Goal: Task Accomplishment & Management: Manage account settings

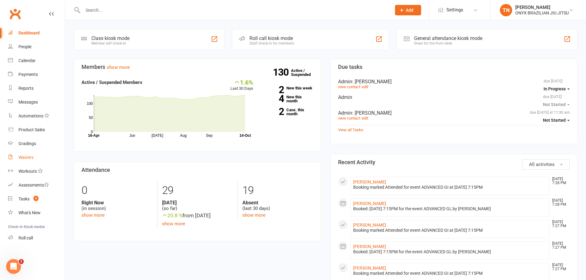
click at [24, 159] on div "Waivers" at bounding box center [25, 157] width 15 height 5
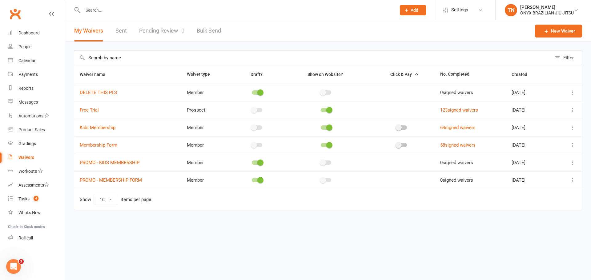
click at [573, 92] on icon at bounding box center [572, 93] width 6 height 6
click at [94, 93] on link "DELETE THIS PLS" at bounding box center [98, 93] width 37 height 6
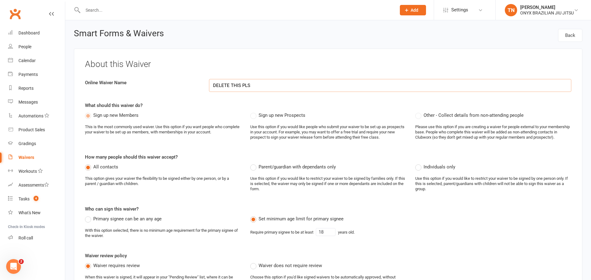
select select "applies_to_attending_signees"
select select "do_not_copy_answers"
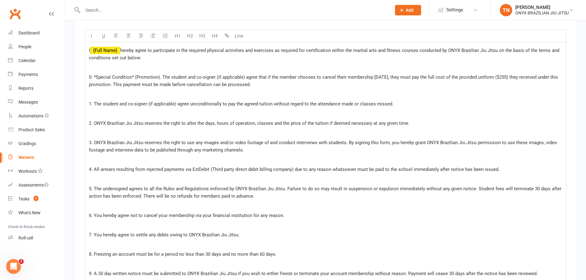
scroll to position [1230, 0]
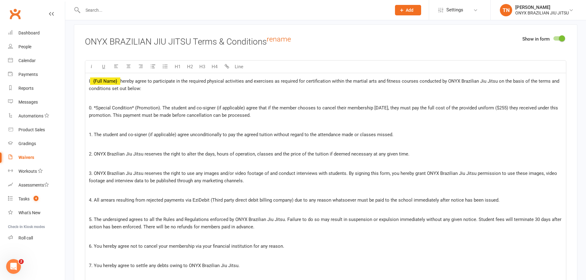
click at [388, 108] on span "0. *Special Condition* (Promotion). The student and co-signer (if applicable) a…" at bounding box center [324, 111] width 470 height 13
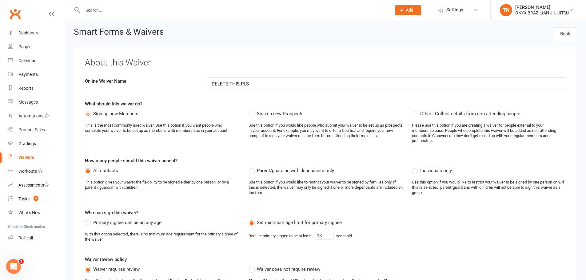
scroll to position [0, 0]
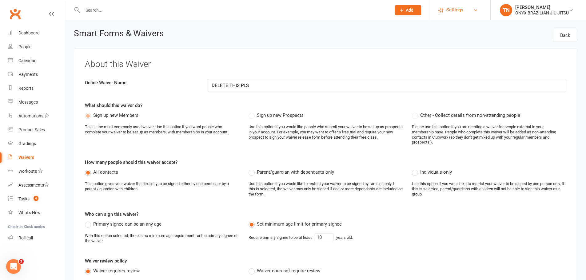
click at [473, 9] on link "Settings" at bounding box center [459, 10] width 43 height 14
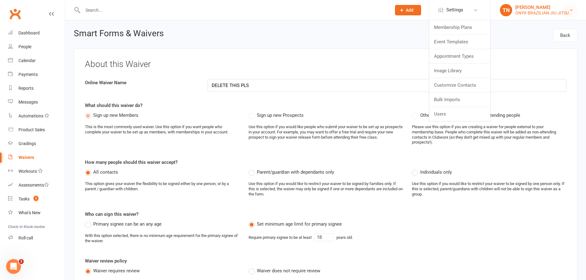
click at [571, 9] on icon at bounding box center [571, 10] width 5 height 5
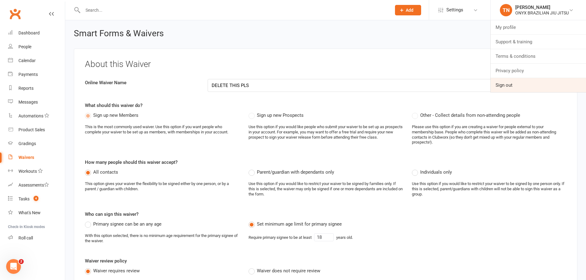
click at [509, 86] on link "Sign out" at bounding box center [538, 85] width 95 height 14
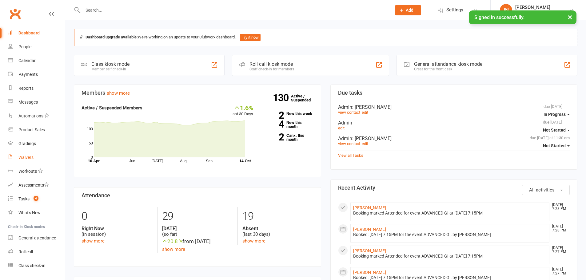
click at [22, 158] on div "Waivers" at bounding box center [25, 157] width 15 height 5
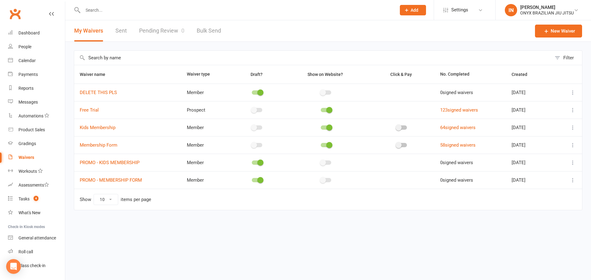
click at [571, 93] on icon at bounding box center [572, 93] width 6 height 6
click at [544, 127] on link "Delete waiver" at bounding box center [545, 129] width 61 height 12
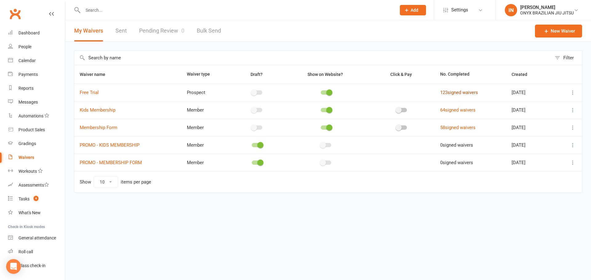
click at [443, 93] on link "123 signed waivers" at bounding box center [459, 93] width 38 height 6
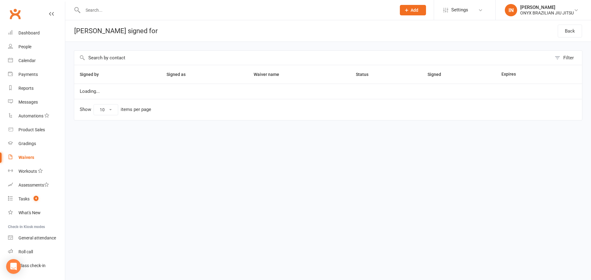
select select "100"
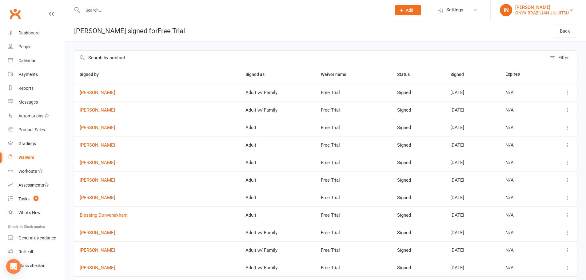
click at [574, 9] on link "IN IAN Narvaez ONYX BRAZILIAN JIU JITSU" at bounding box center [538, 10] width 77 height 12
click at [162, 16] on div at bounding box center [230, 10] width 313 height 20
click at [21, 49] on div "People" at bounding box center [24, 46] width 13 height 5
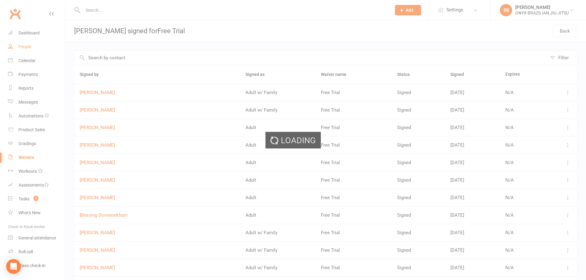
select select "100"
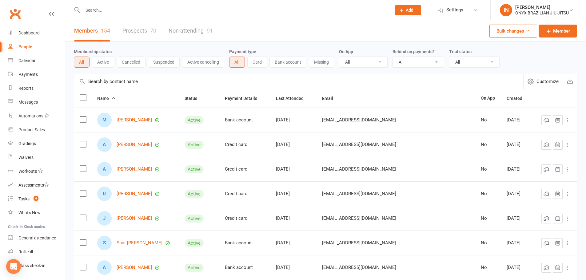
click at [163, 61] on button "Suspended" at bounding box center [164, 62] width 32 height 11
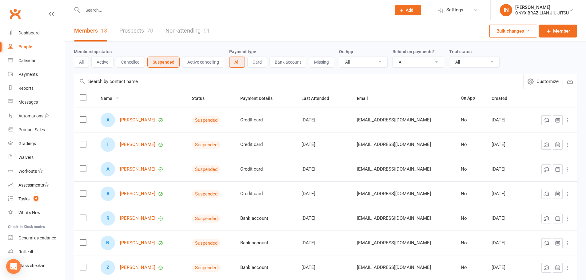
click at [135, 30] on link "Prospects 70" at bounding box center [136, 30] width 34 height 21
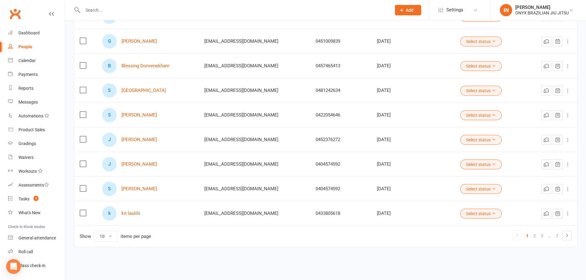
scroll to position [128, 0]
click at [19, 47] on div "People" at bounding box center [25, 46] width 14 height 5
click at [27, 47] on div "People" at bounding box center [25, 46] width 14 height 5
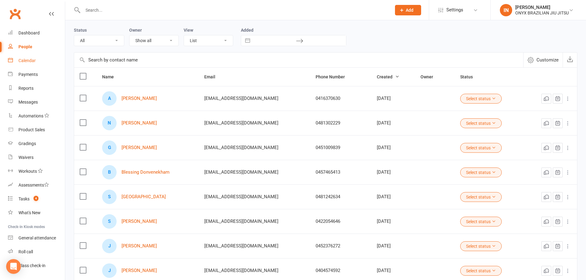
scroll to position [0, 0]
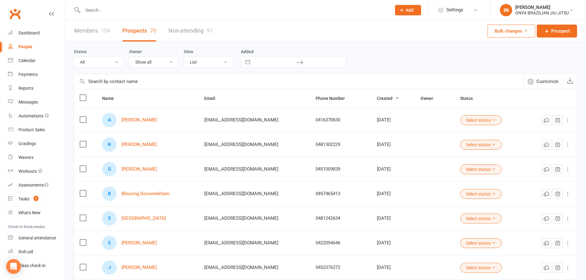
click at [99, 30] on link "Members 154" at bounding box center [92, 30] width 36 height 21
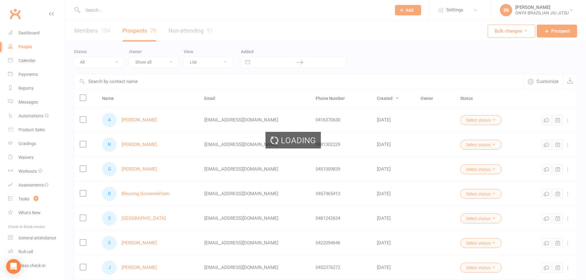
select select "100"
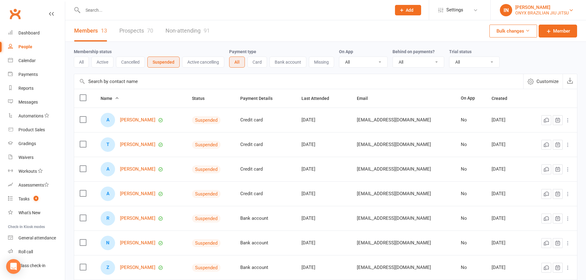
click at [574, 9] on link "IN IAN Narvaez ONYX BRAZILIAN JIU JITSU" at bounding box center [538, 10] width 77 height 12
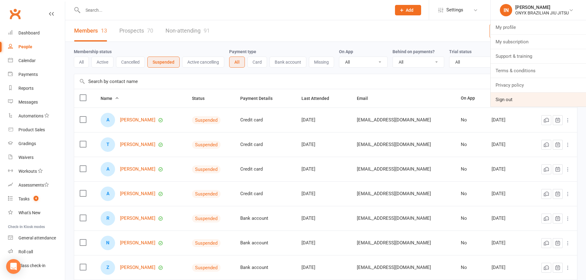
click at [549, 96] on link "Sign out" at bounding box center [538, 100] width 95 height 14
